Goal: Understand process/instructions

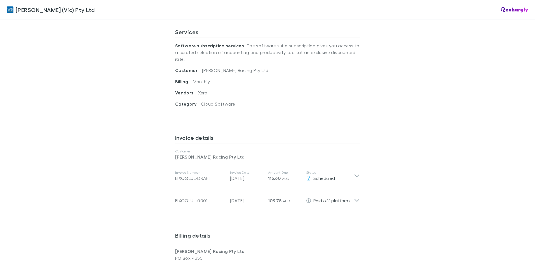
scroll to position [224, 0]
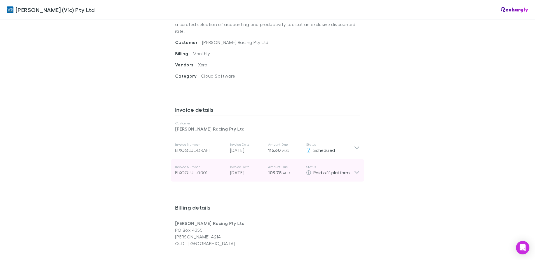
click at [356, 166] on icon at bounding box center [357, 170] width 6 height 11
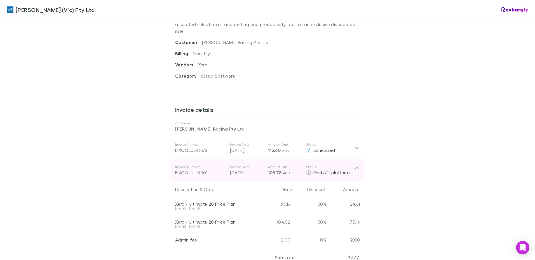
click at [356, 166] on icon at bounding box center [357, 170] width 6 height 11
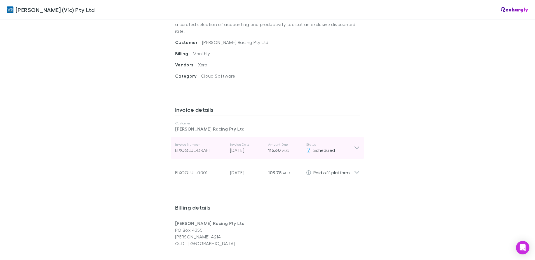
click at [355, 144] on icon at bounding box center [357, 147] width 6 height 7
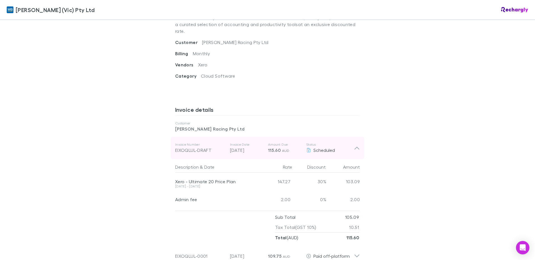
click at [355, 144] on icon at bounding box center [357, 147] width 6 height 7
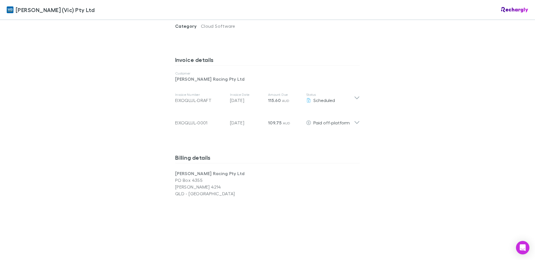
scroll to position [234, 0]
